Goal: Transaction & Acquisition: Purchase product/service

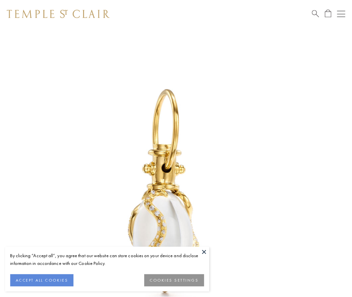
scroll to position [8, 0]
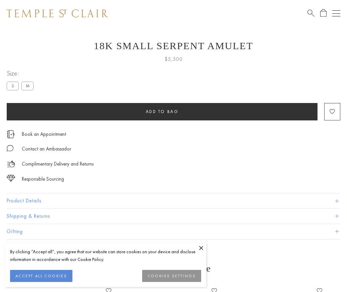
click at [162, 112] on span "Add to bag" at bounding box center [162, 112] width 33 height 6
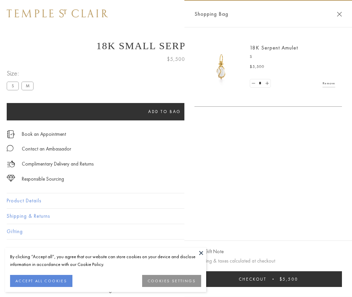
click at [268, 279] on button "Checkout $5,500" at bounding box center [267, 280] width 147 height 16
